Goal: Transaction & Acquisition: Purchase product/service

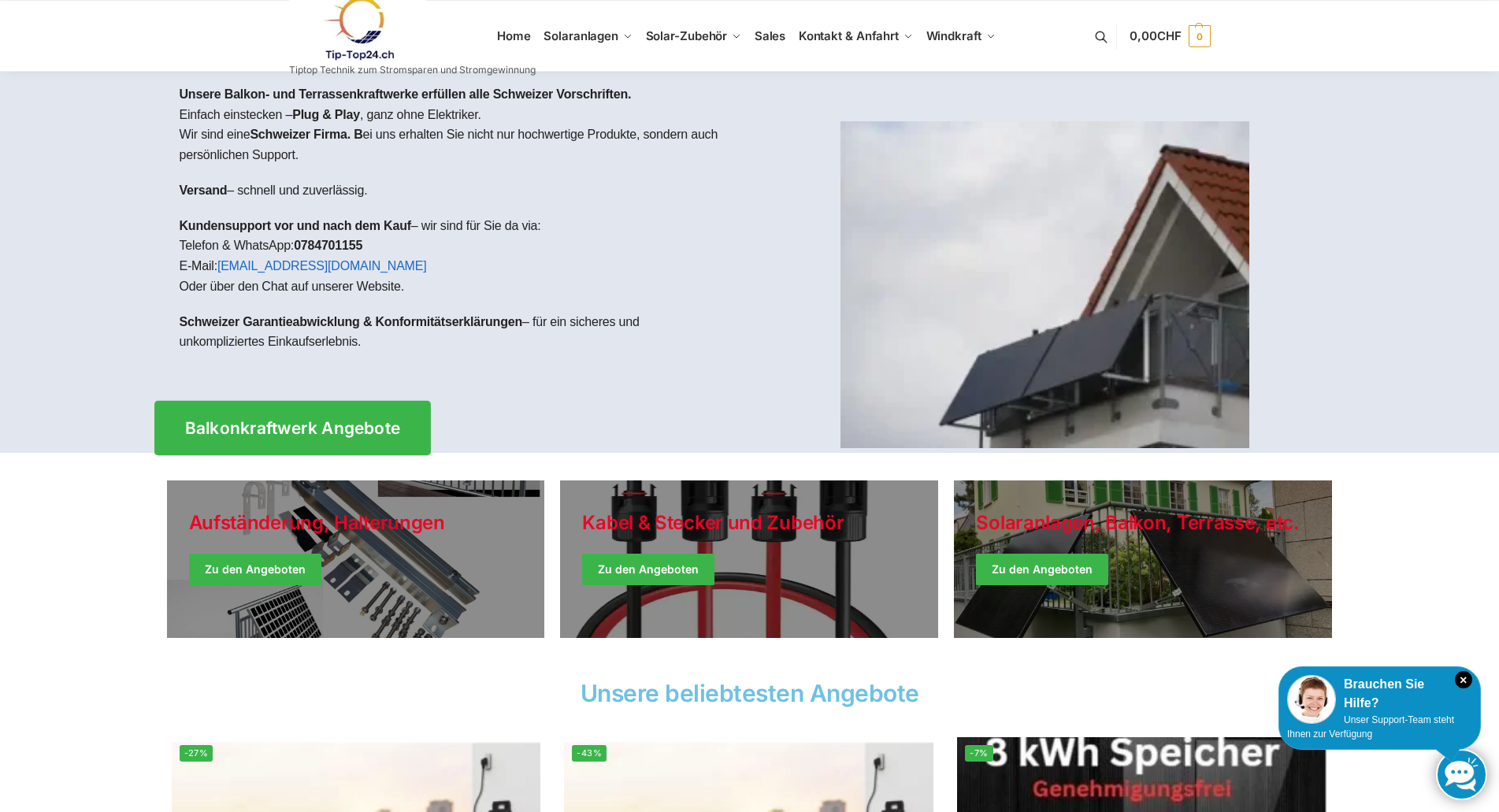
click at [299, 403] on link "Balkonkraftwerk Angebote" at bounding box center [293, 428] width 276 height 54
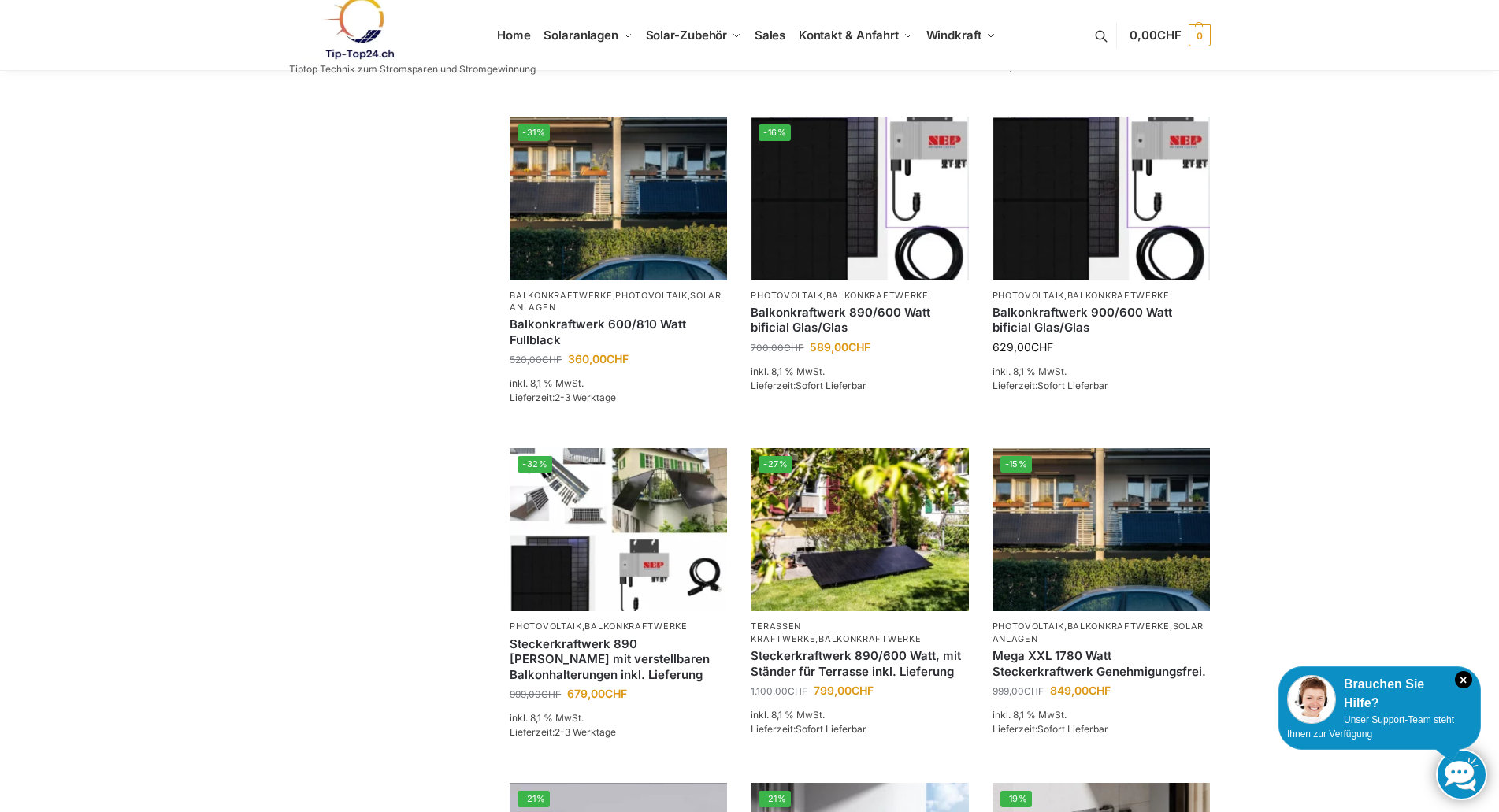
scroll to position [709, 0]
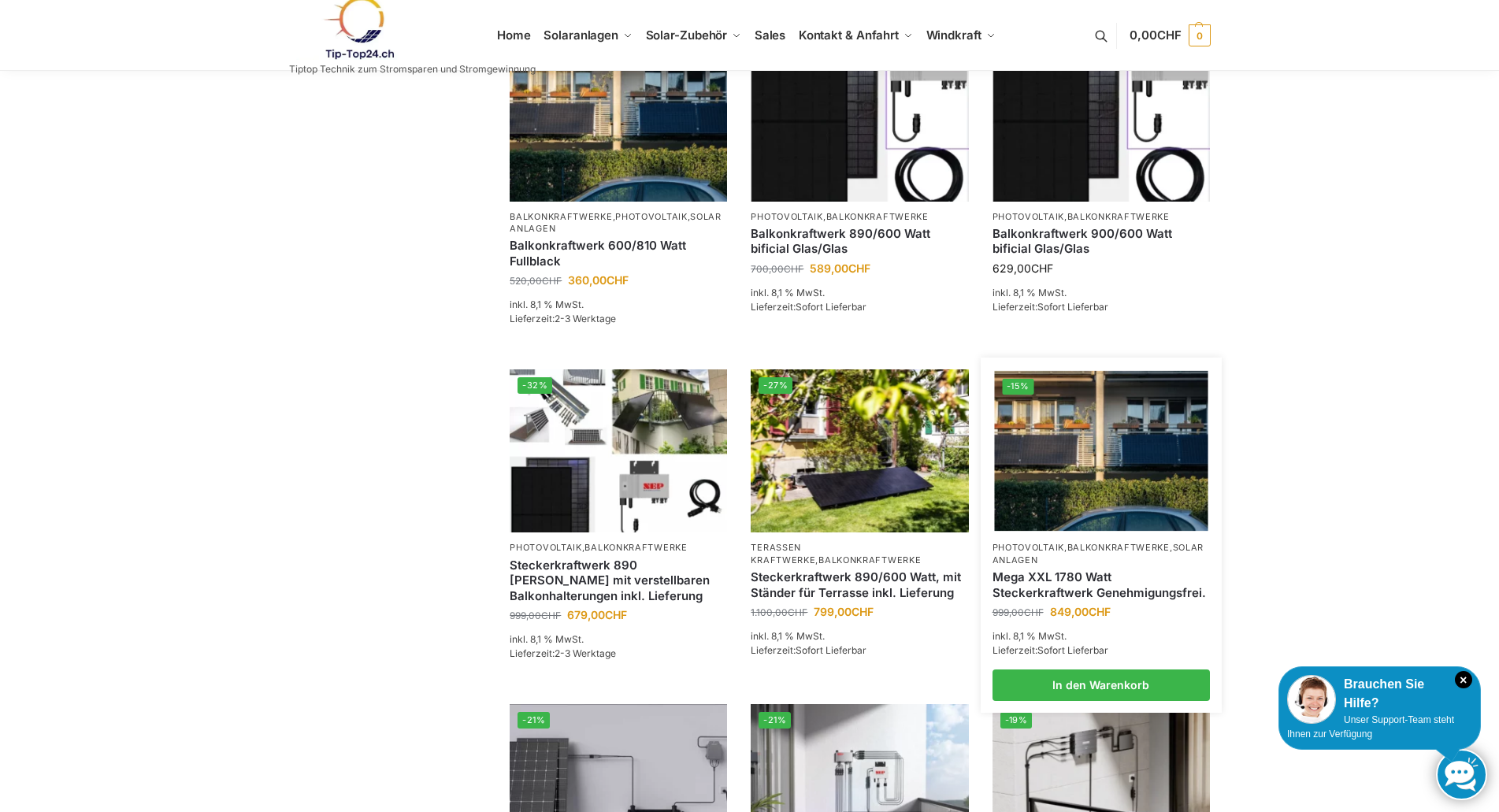
click at [1106, 600] on link "Mega XXL 1780 Watt Steckerkraftwerk Genehmigungsfrei." at bounding box center [1101, 584] width 217 height 30
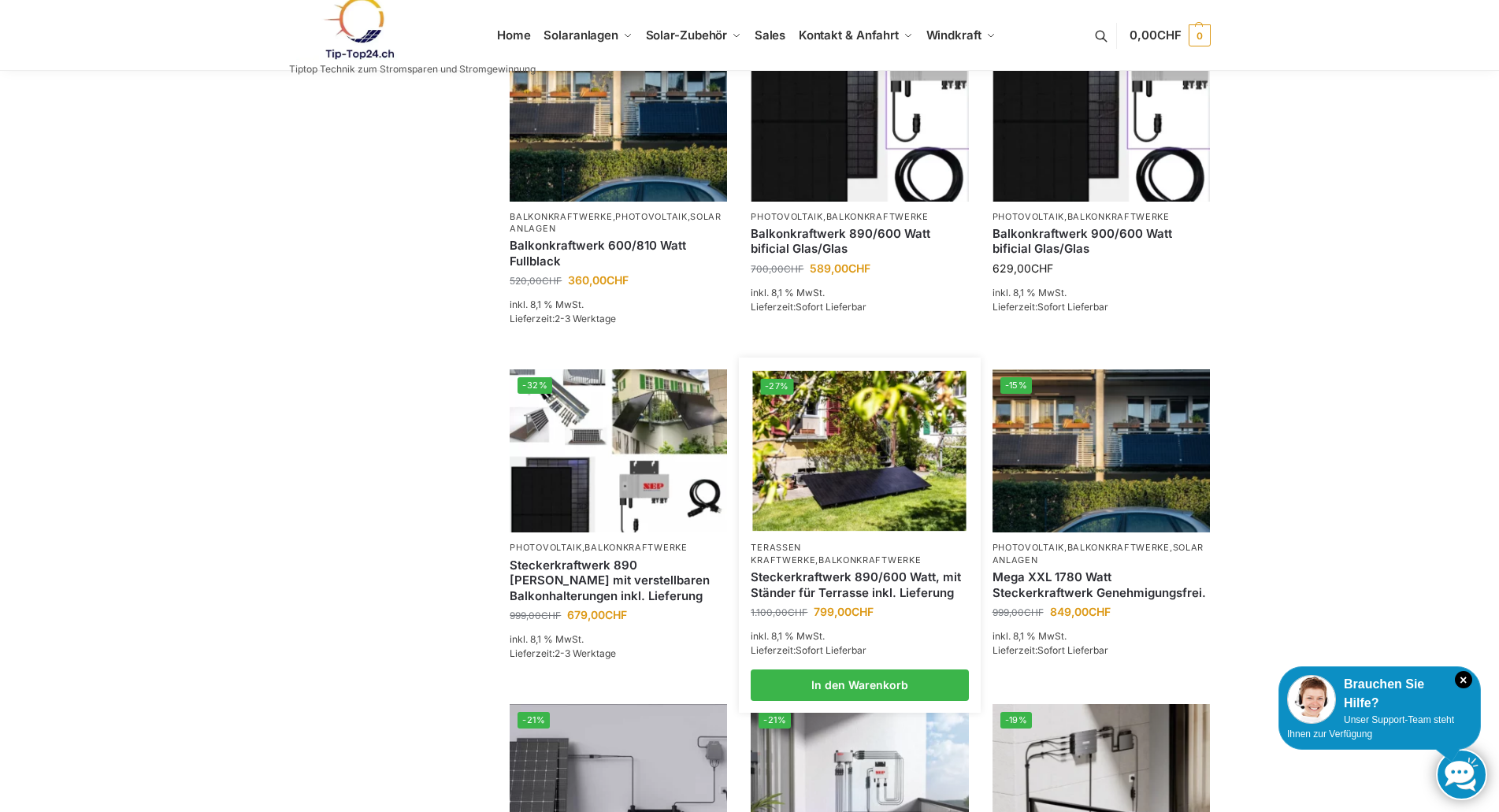
click at [846, 493] on img at bounding box center [859, 451] width 213 height 160
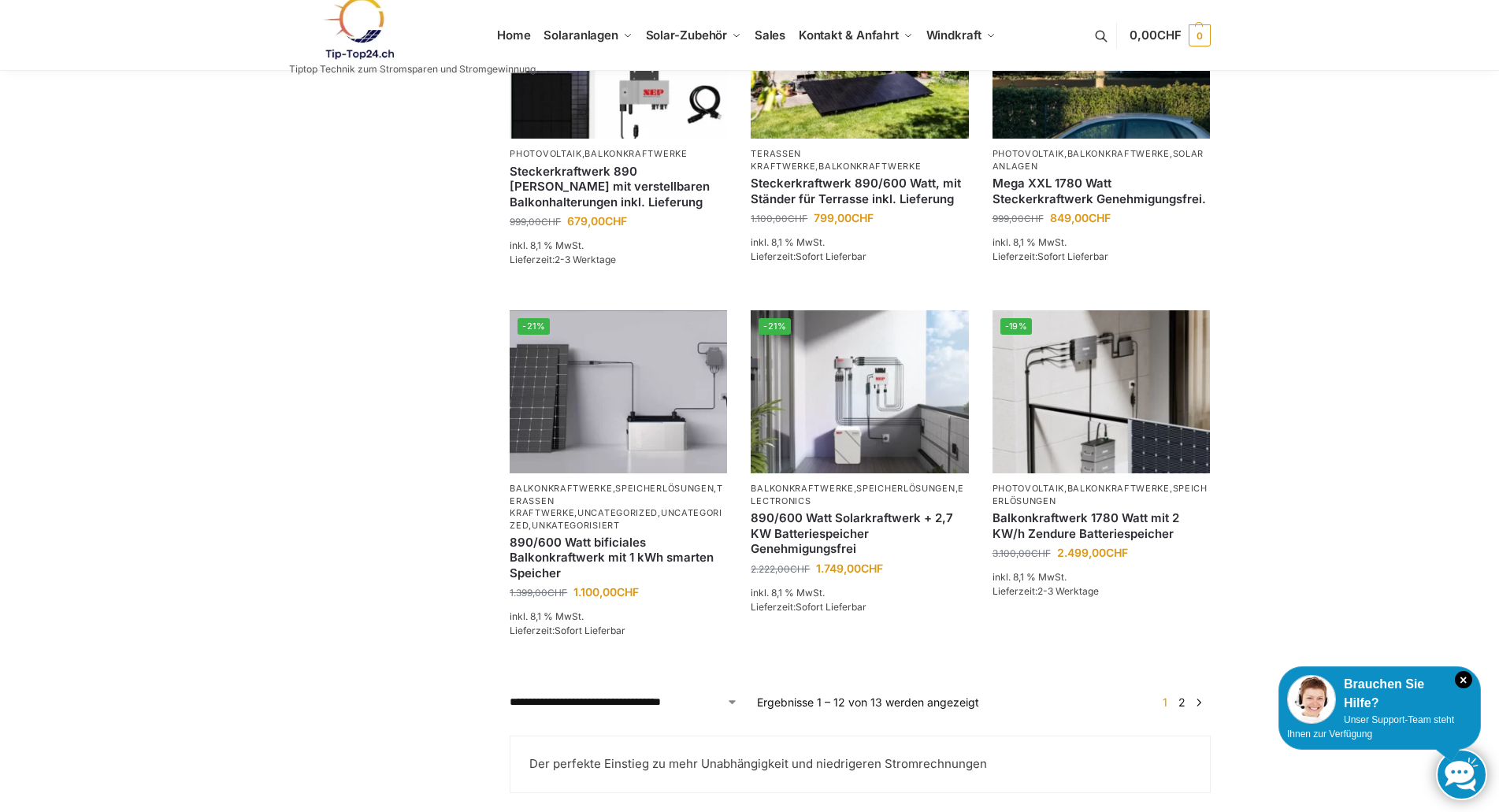
scroll to position [1260, 0]
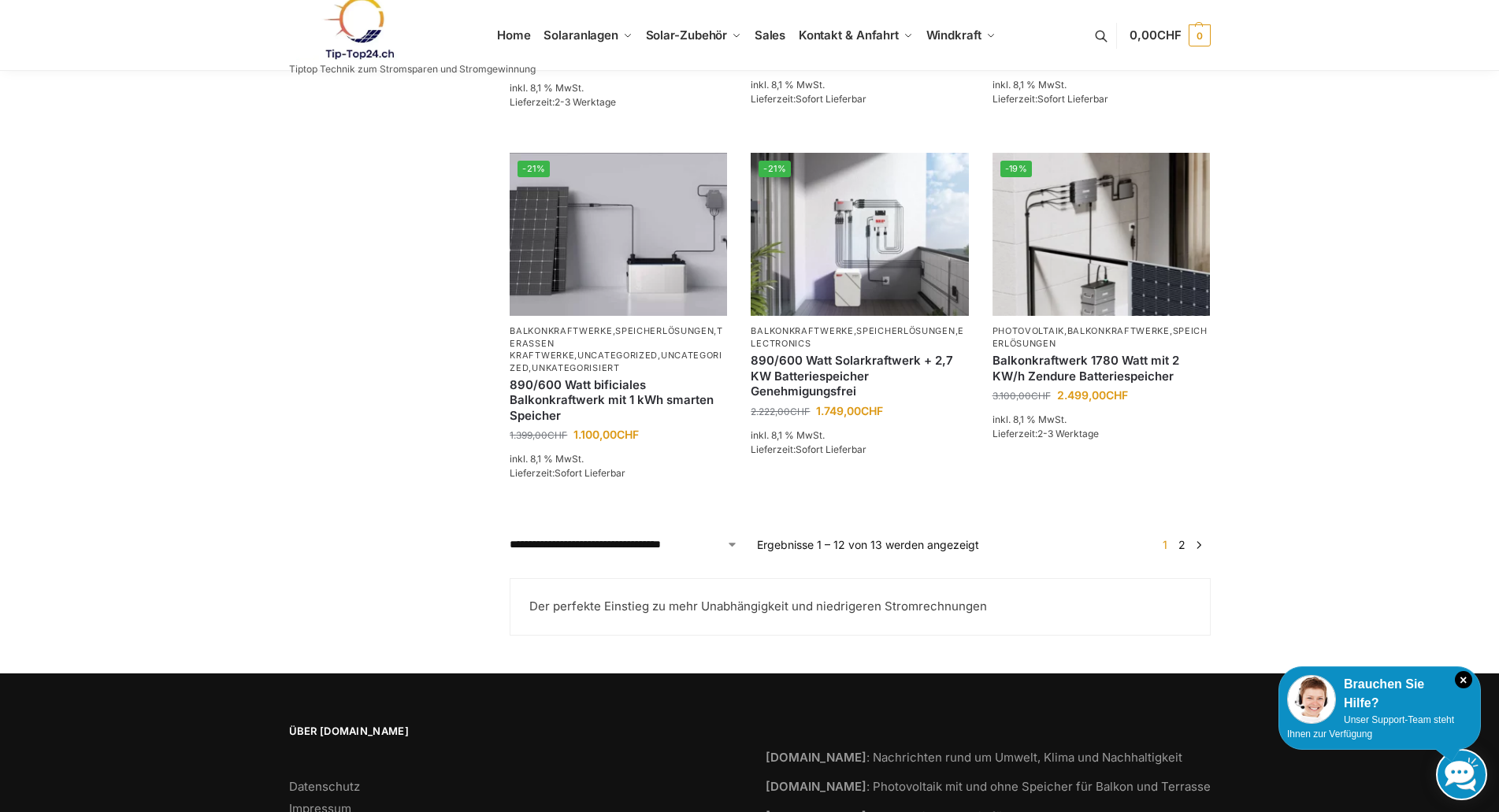
click at [1200, 551] on link "→" at bounding box center [1198, 544] width 12 height 17
